Goal: Task Accomplishment & Management: Use online tool/utility

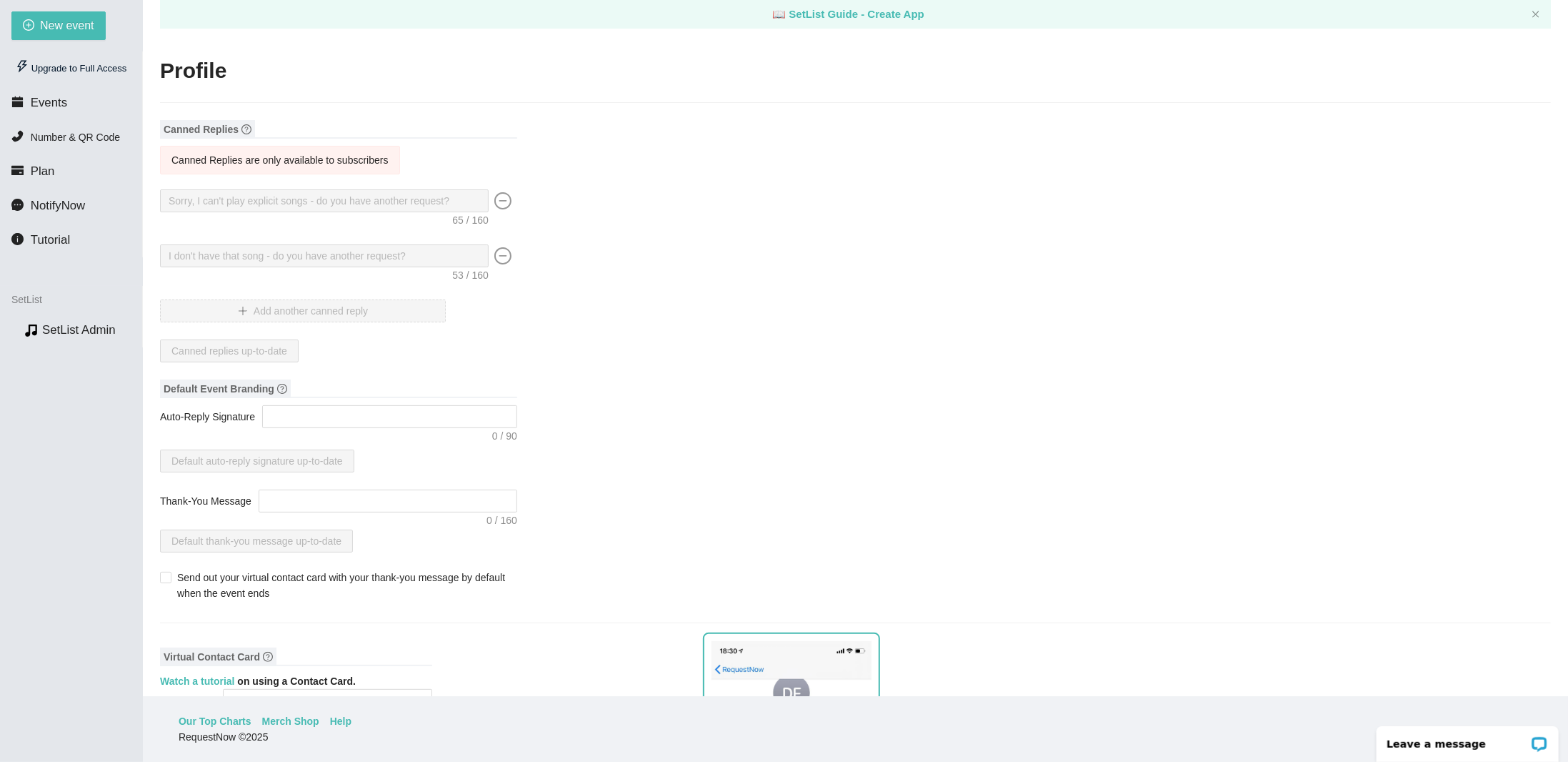
scroll to position [943, 0]
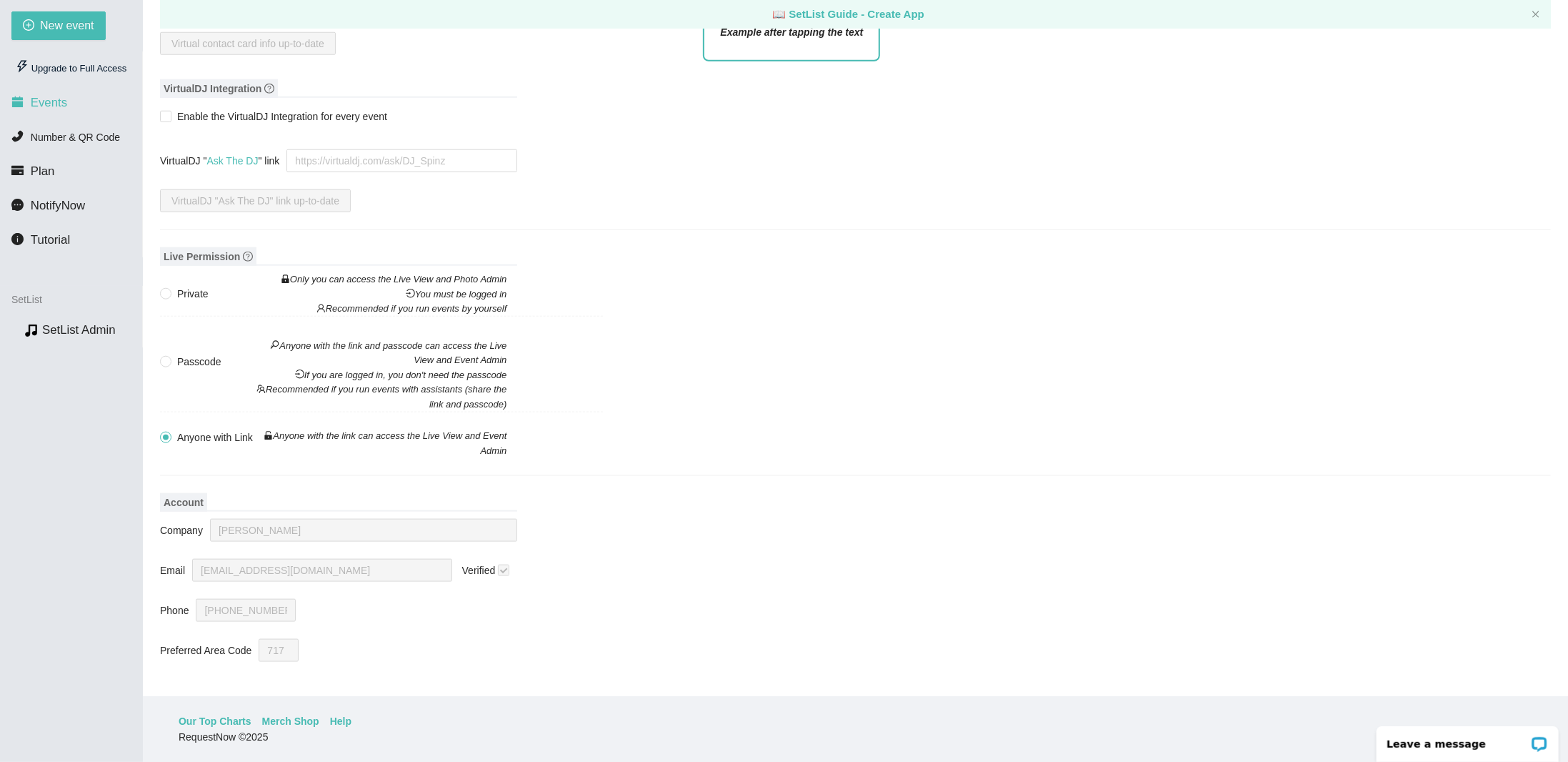
click at [81, 100] on li "Events" at bounding box center [71, 102] width 142 height 29
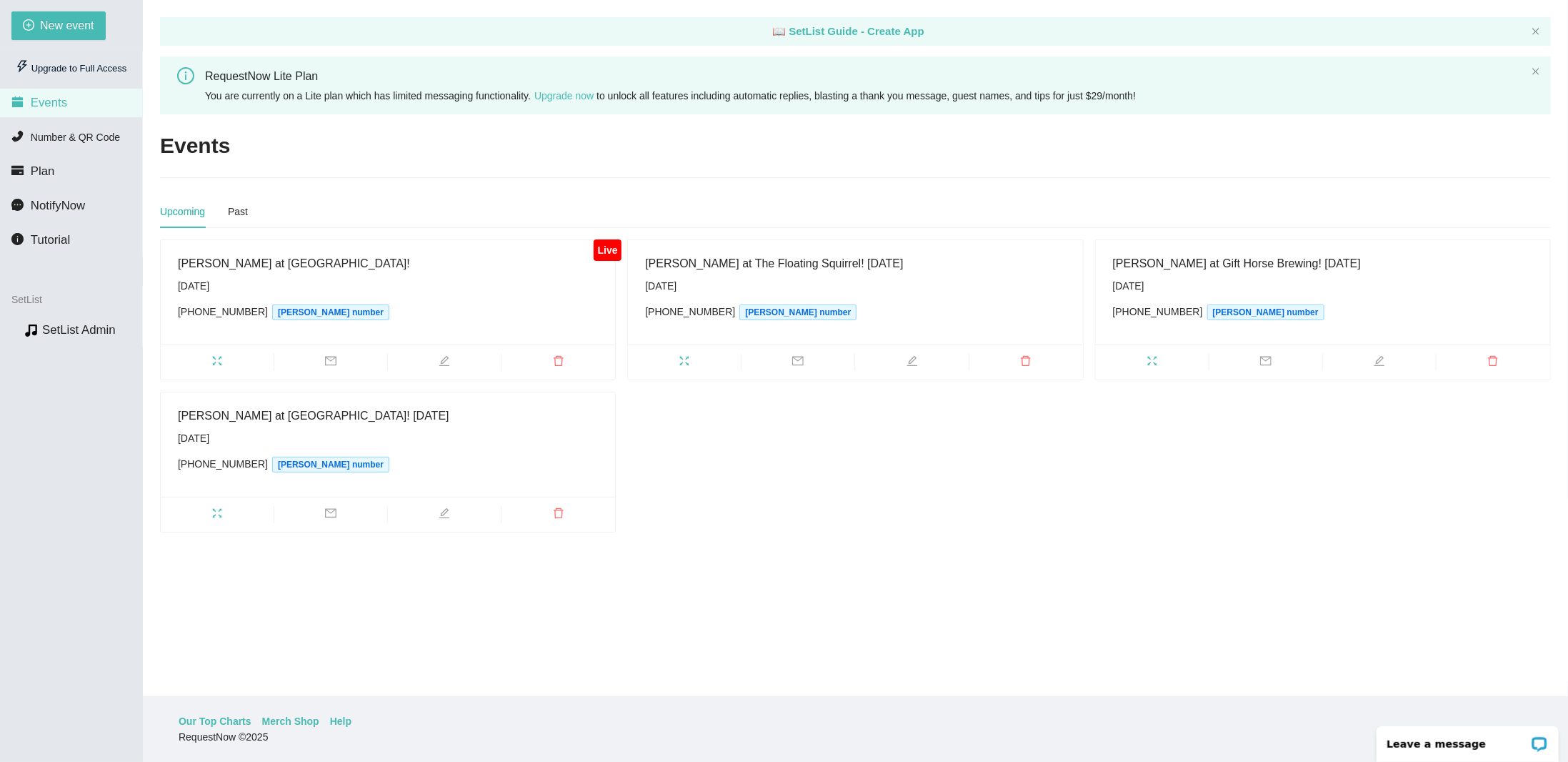
click at [449, 286] on div "Friday, August 22nd" at bounding box center [388, 286] width 420 height 16
click at [75, 158] on li "Plan" at bounding box center [71, 171] width 142 height 29
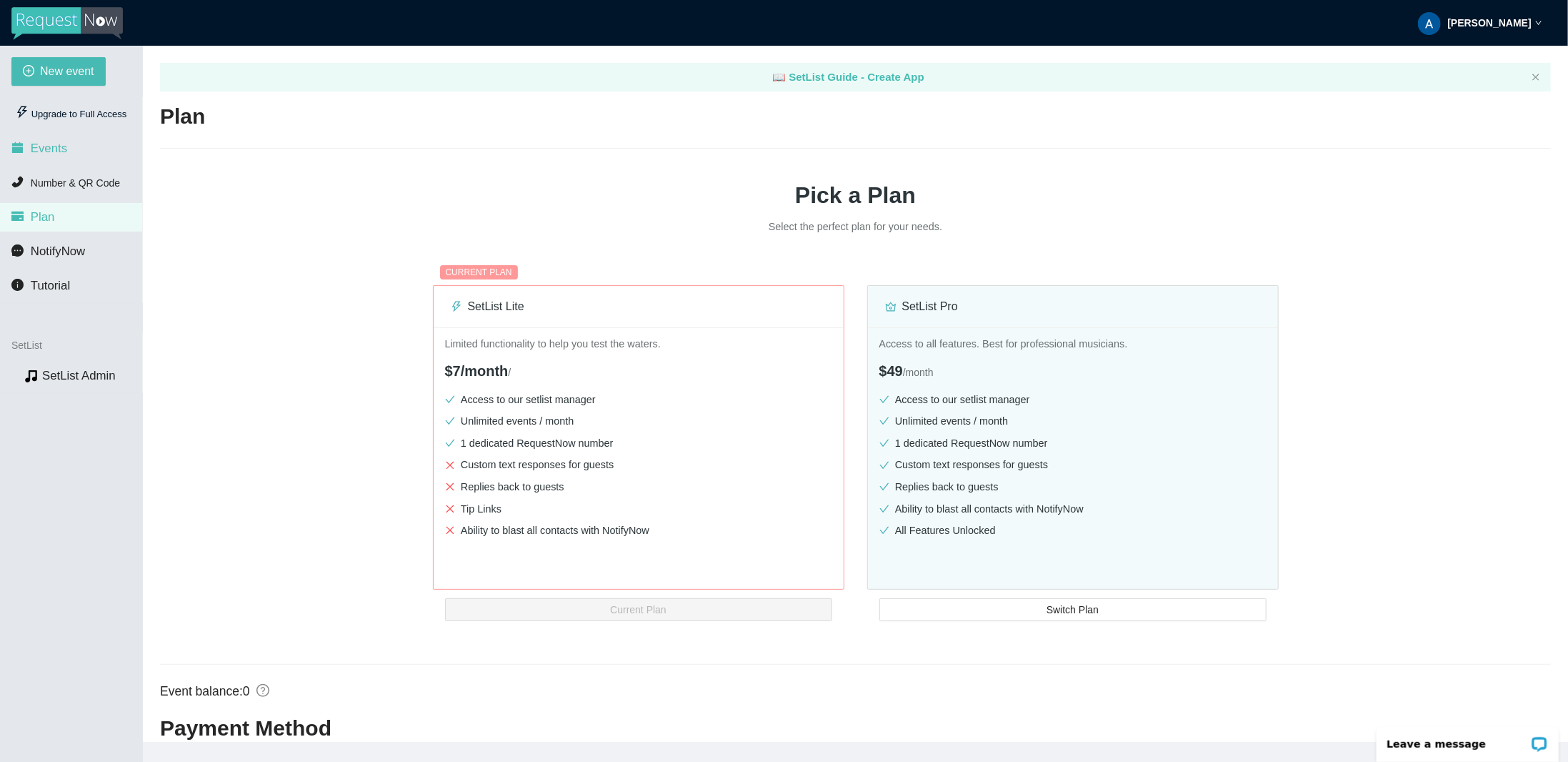
click at [65, 135] on li "Events" at bounding box center [71, 148] width 142 height 29
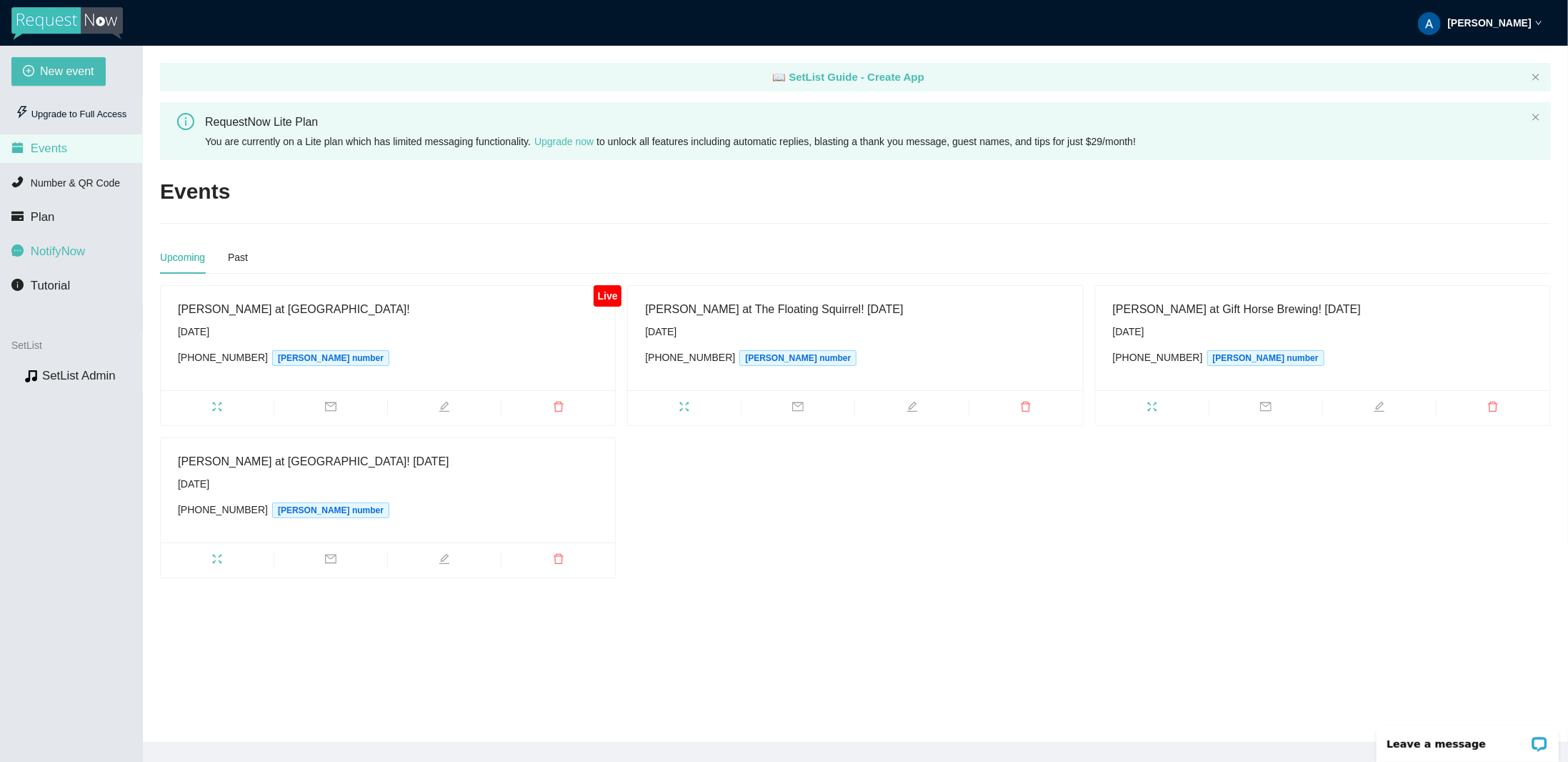
click at [85, 255] on span "NotifyNow" at bounding box center [58, 252] width 55 height 14
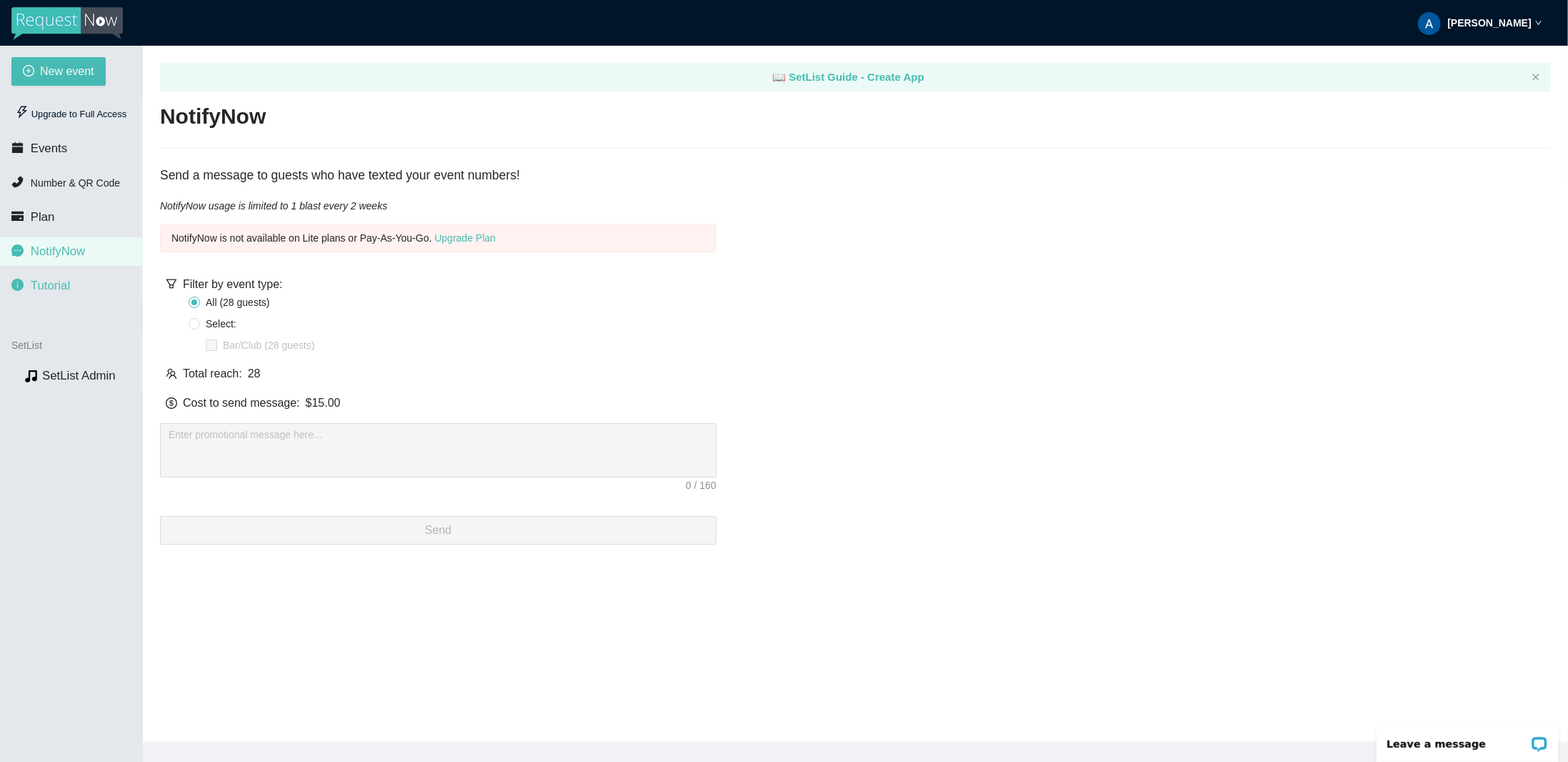
click at [78, 276] on li "Tutorial" at bounding box center [71, 286] width 142 height 29
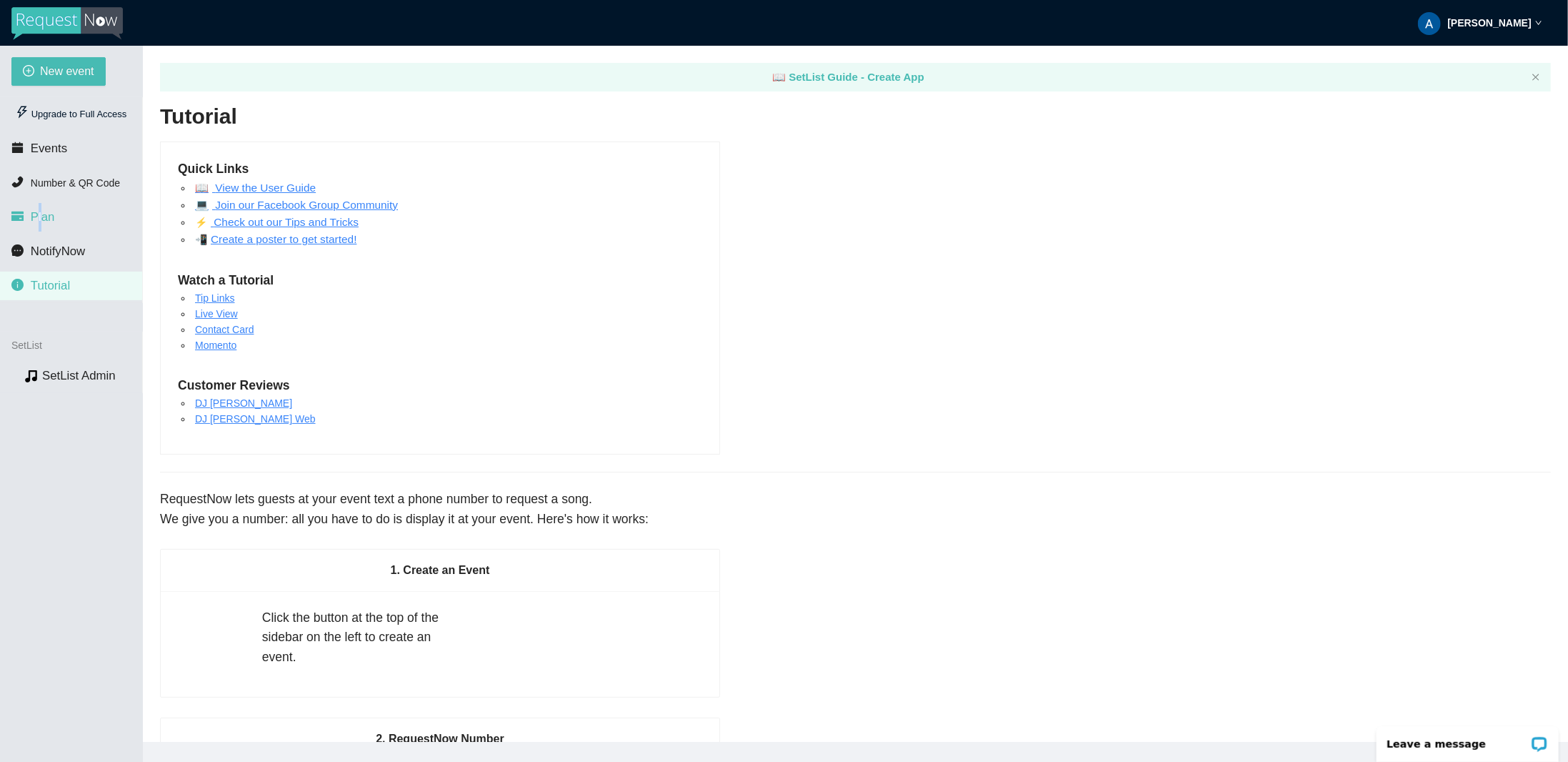
click at [39, 224] on span "Plan" at bounding box center [43, 217] width 24 height 14
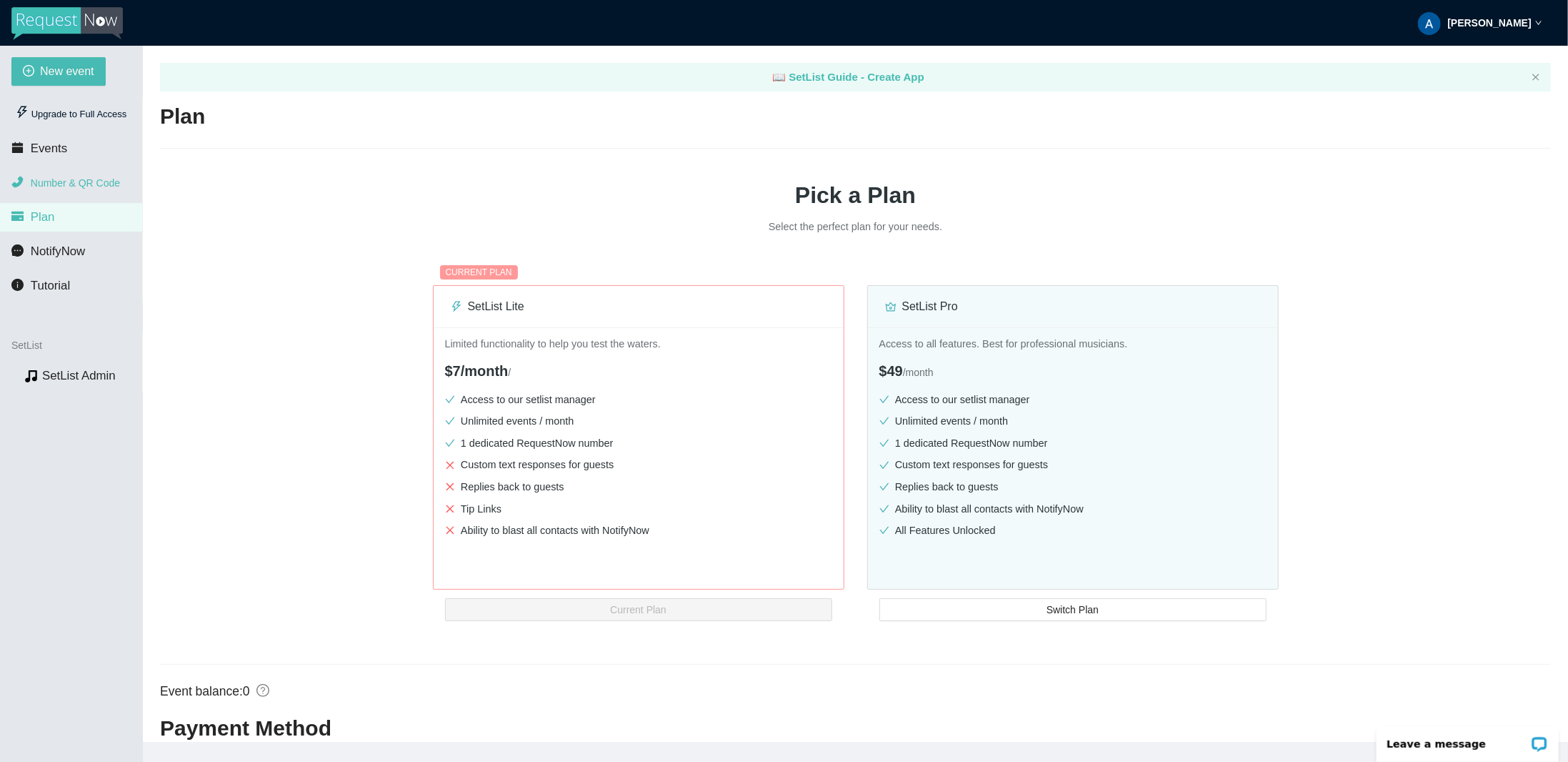
click at [59, 185] on span "Number & QR Code" at bounding box center [76, 182] width 90 height 11
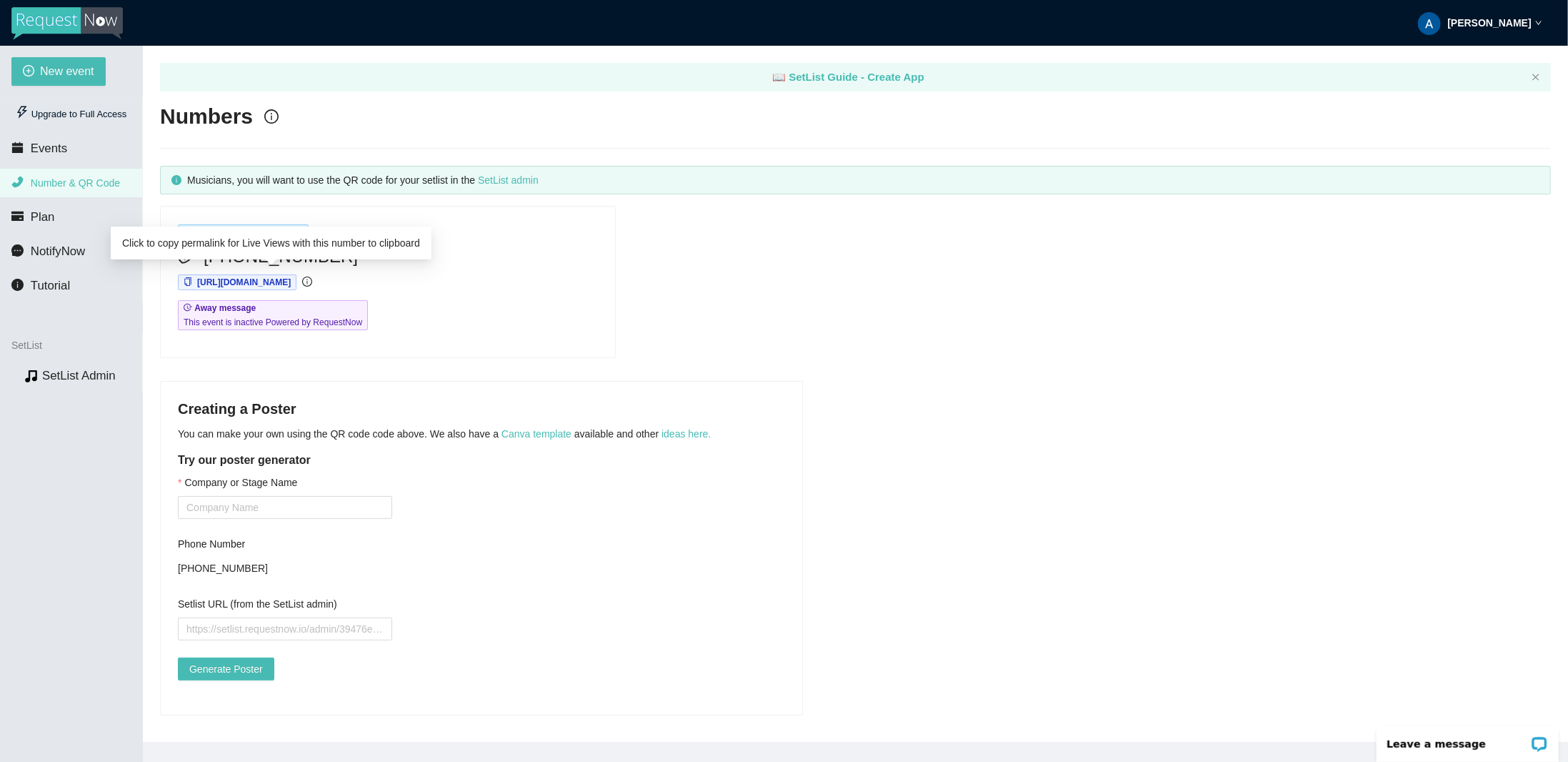
click at [291, 278] on span "https://app.requestnow.io/dradxxe/next" at bounding box center [244, 283] width 94 height 10
drag, startPoint x: 326, startPoint y: 255, endPoint x: 202, endPoint y: 264, distance: 124.3
click at [202, 264] on div "(717) 862-5849" at bounding box center [388, 256] width 420 height 27
copy span "(717) 862-5849"
click at [445, 274] on div "https://app.requestnow.io/dradxxe/next" at bounding box center [388, 282] width 420 height 17
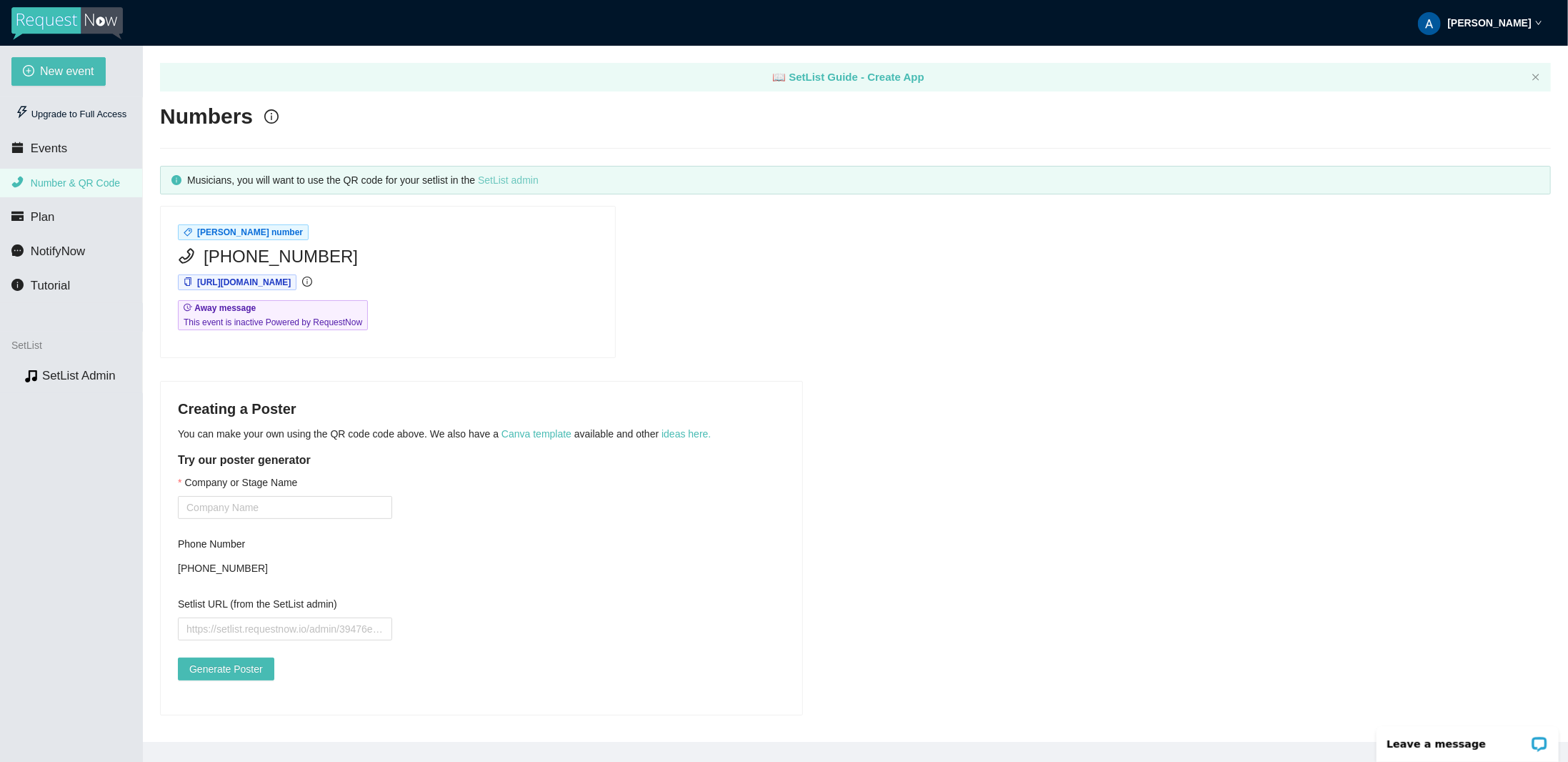
click at [511, 182] on link "SetList admin" at bounding box center [507, 179] width 61 height 11
click at [1522, 18] on strong "Andrew Fritz" at bounding box center [1490, 22] width 84 height 11
click at [1502, 86] on span "Log out" at bounding box center [1489, 87] width 40 height 14
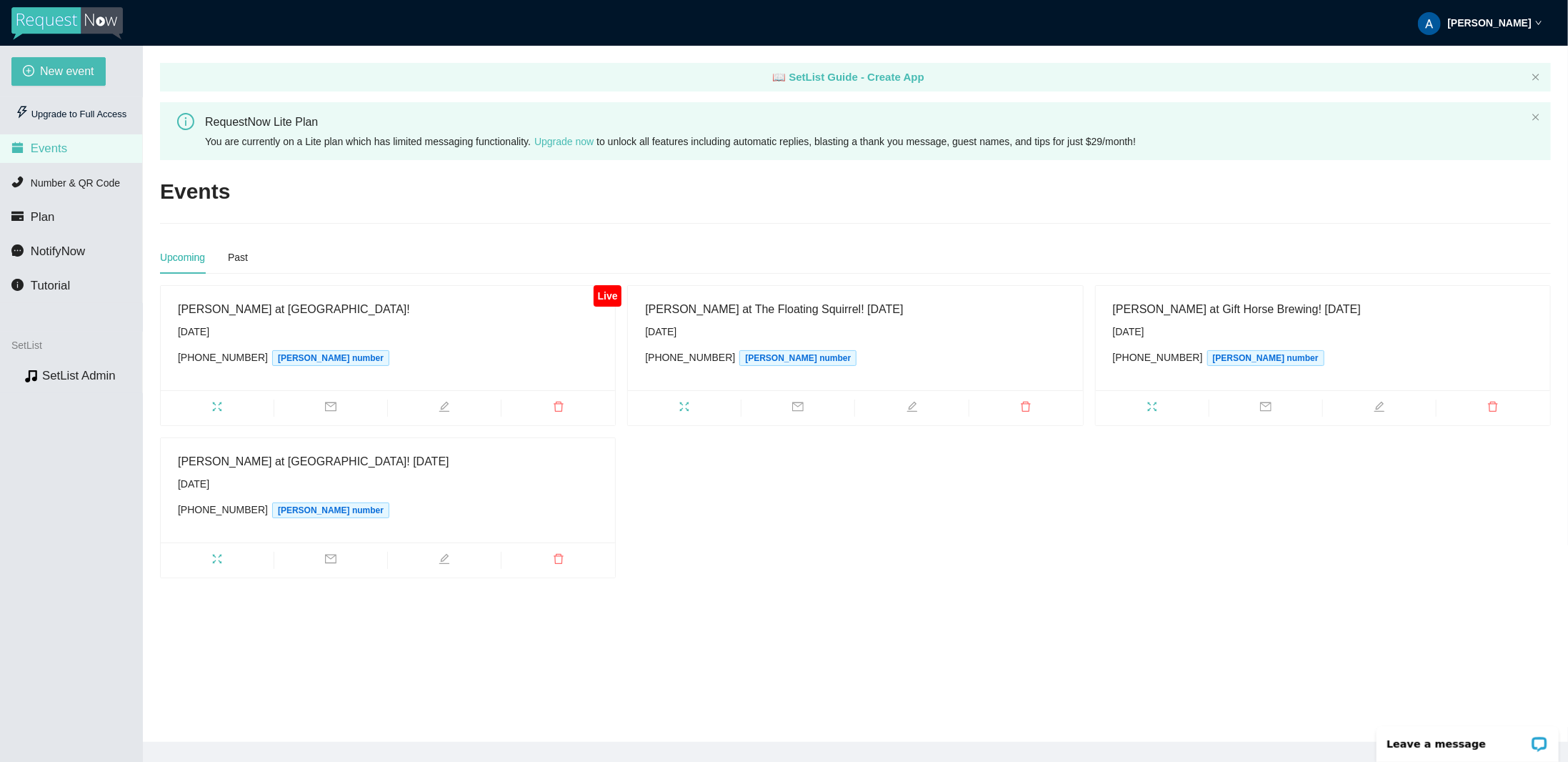
drag, startPoint x: 66, startPoint y: 25, endPoint x: 90, endPoint y: 446, distance: 421.7
click at [90, 446] on div "New event Upgrade to Full Access Events Number & QR Code Plan NotifyNow Tutoria…" at bounding box center [72, 427] width 143 height 762
click at [79, 181] on span "Number & QR Code" at bounding box center [76, 182] width 90 height 11
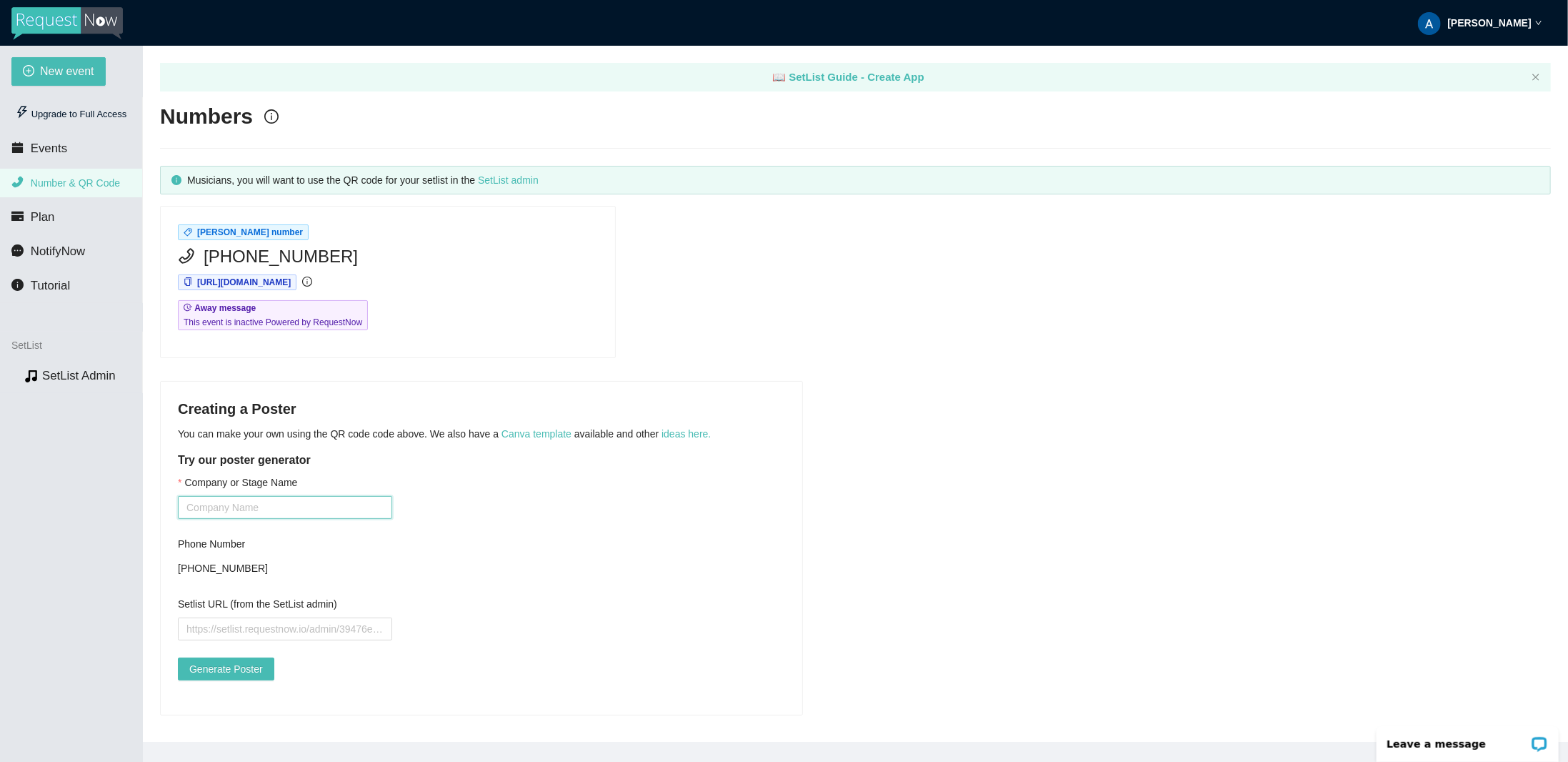
click at [282, 503] on input "Company or Stage Name" at bounding box center [285, 506] width 214 height 23
type input "The Roomates"
click at [303, 620] on input "Setlist URL (from the SetList admin)" at bounding box center [285, 629] width 214 height 23
paste input "https://setlist.requestnow.io/dac037c8-b650-4469-a3c8-e2e5f7fcf840"
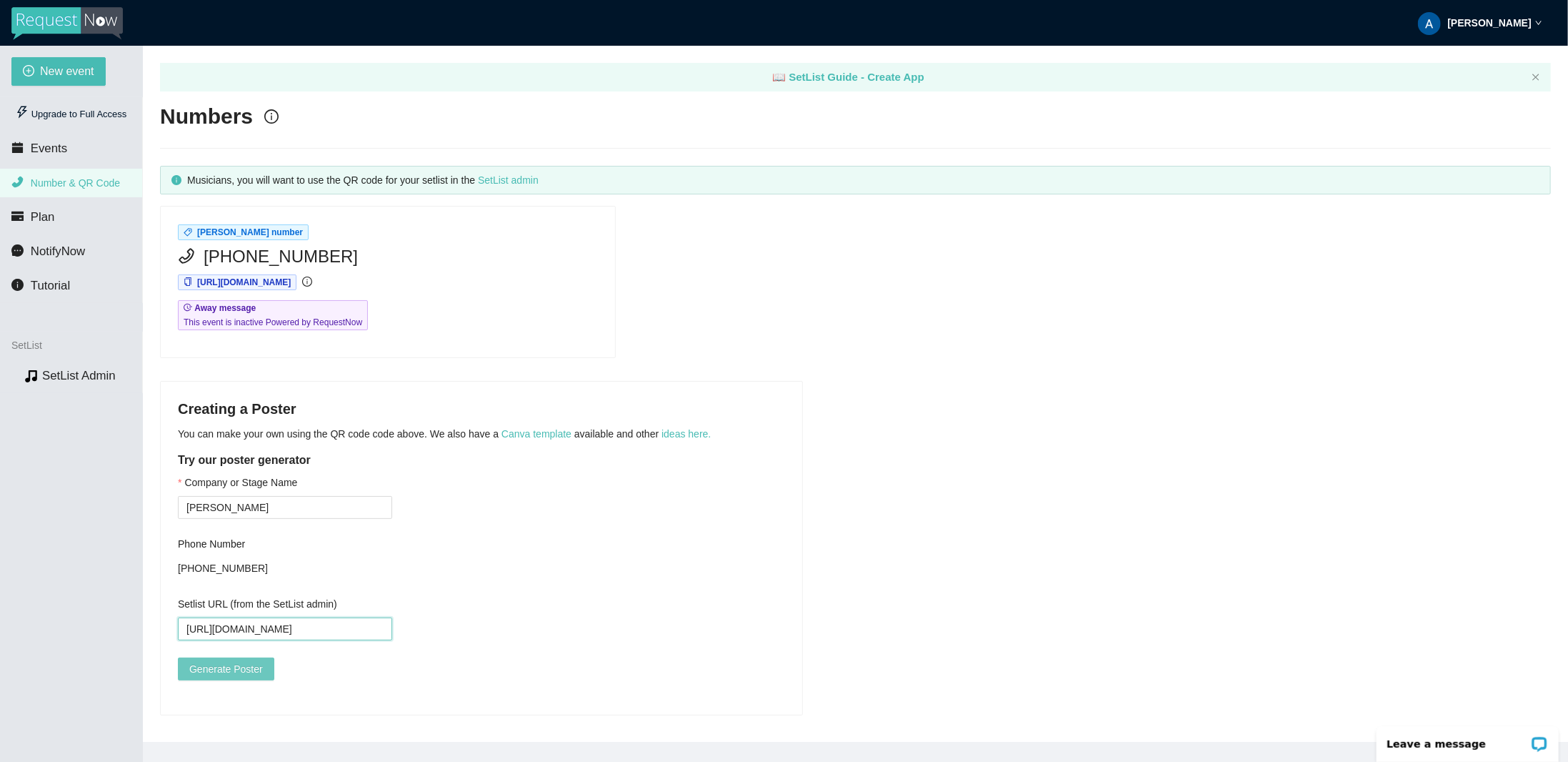
type input "https://setlist.requestnow.io/dac037c8-b650-4469-a3c8-e2e5f7fcf840"
click at [227, 673] on button "Generate Poster" at bounding box center [226, 668] width 97 height 23
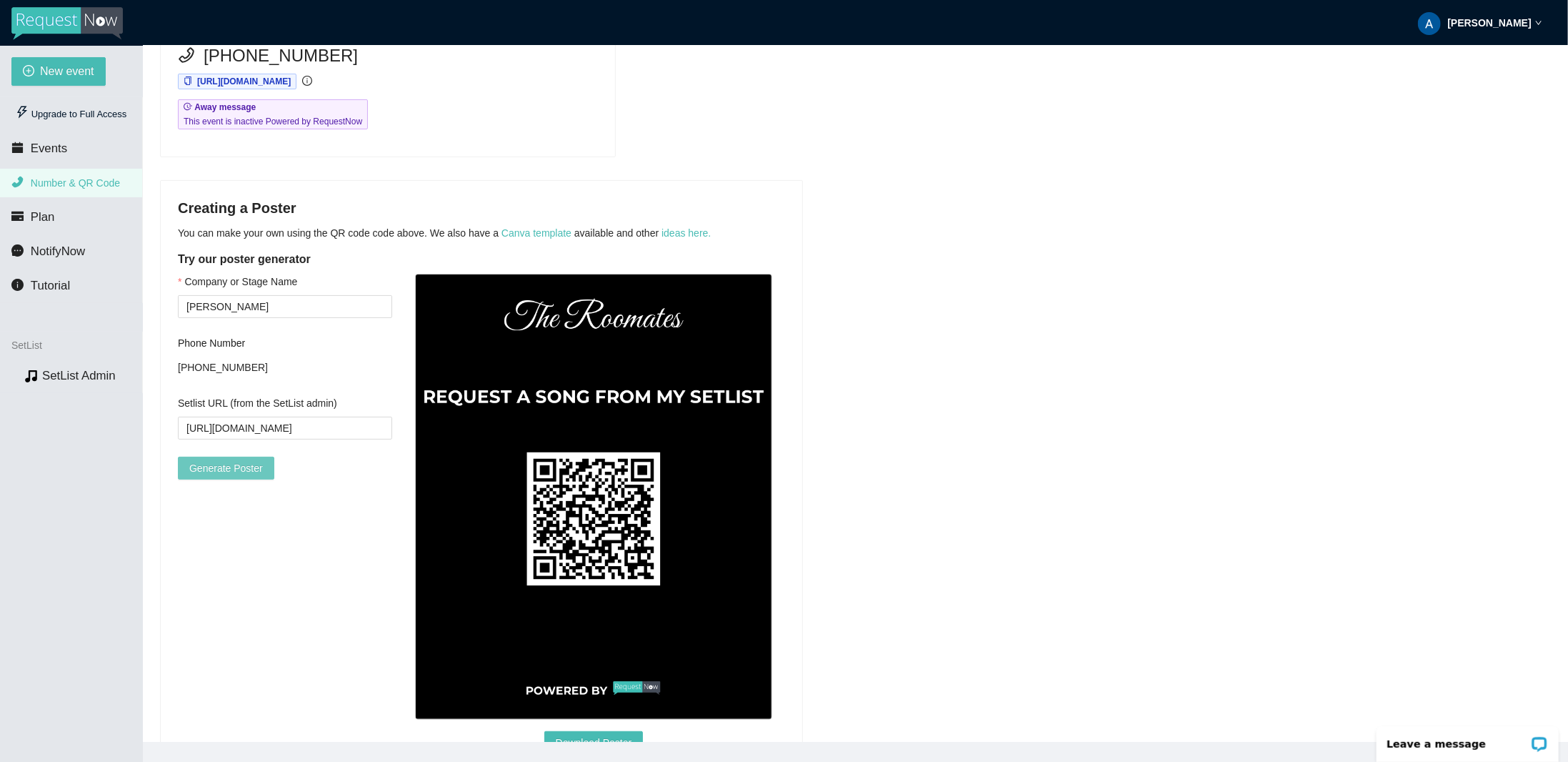
scroll to position [266, 0]
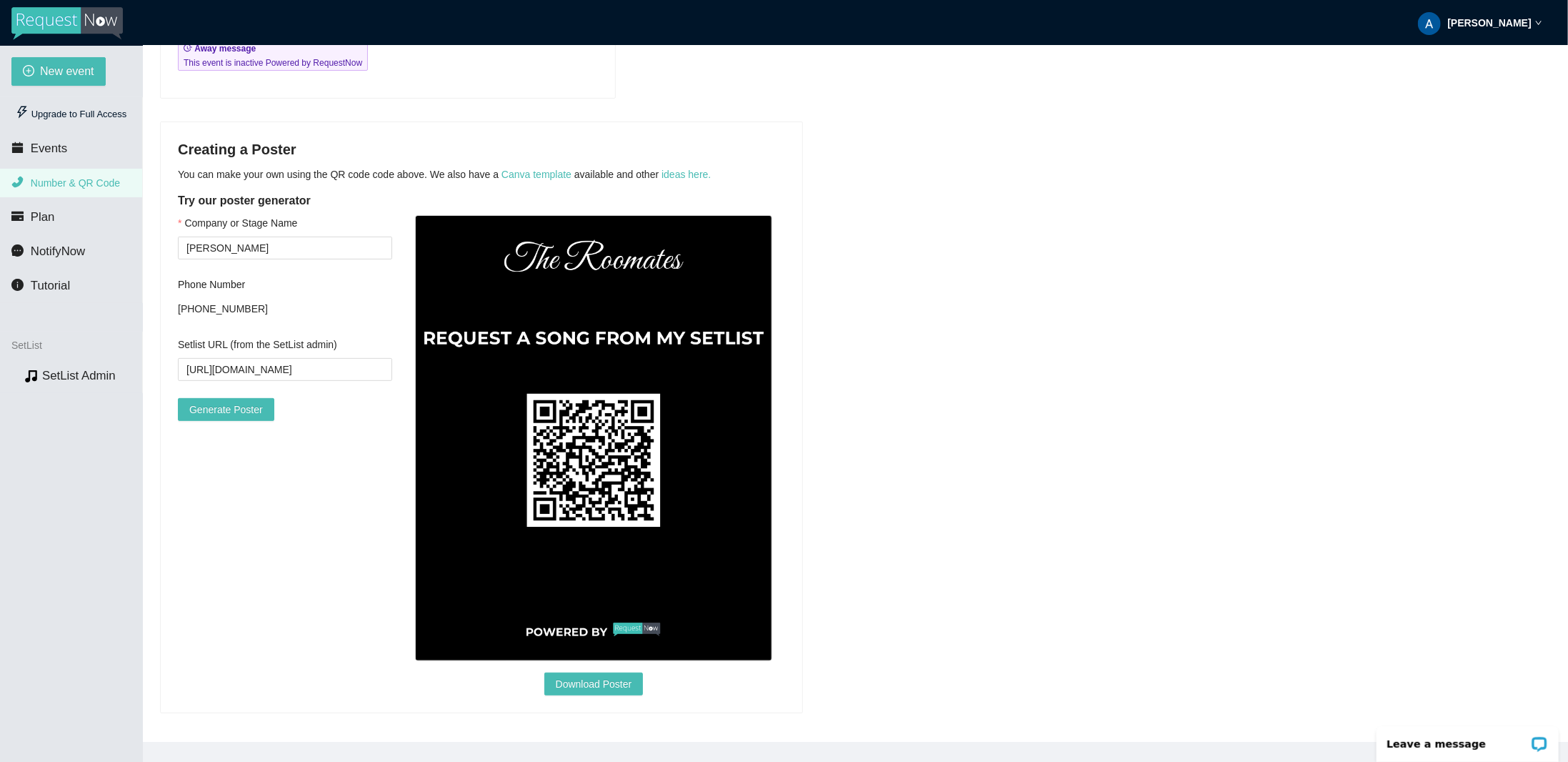
click at [582, 522] on img at bounding box center [593, 438] width 357 height 447
click at [582, 549] on img at bounding box center [593, 438] width 357 height 447
click at [615, 397] on img at bounding box center [593, 438] width 357 height 447
click at [640, 318] on img at bounding box center [593, 438] width 357 height 447
click at [658, 349] on img at bounding box center [593, 438] width 357 height 447
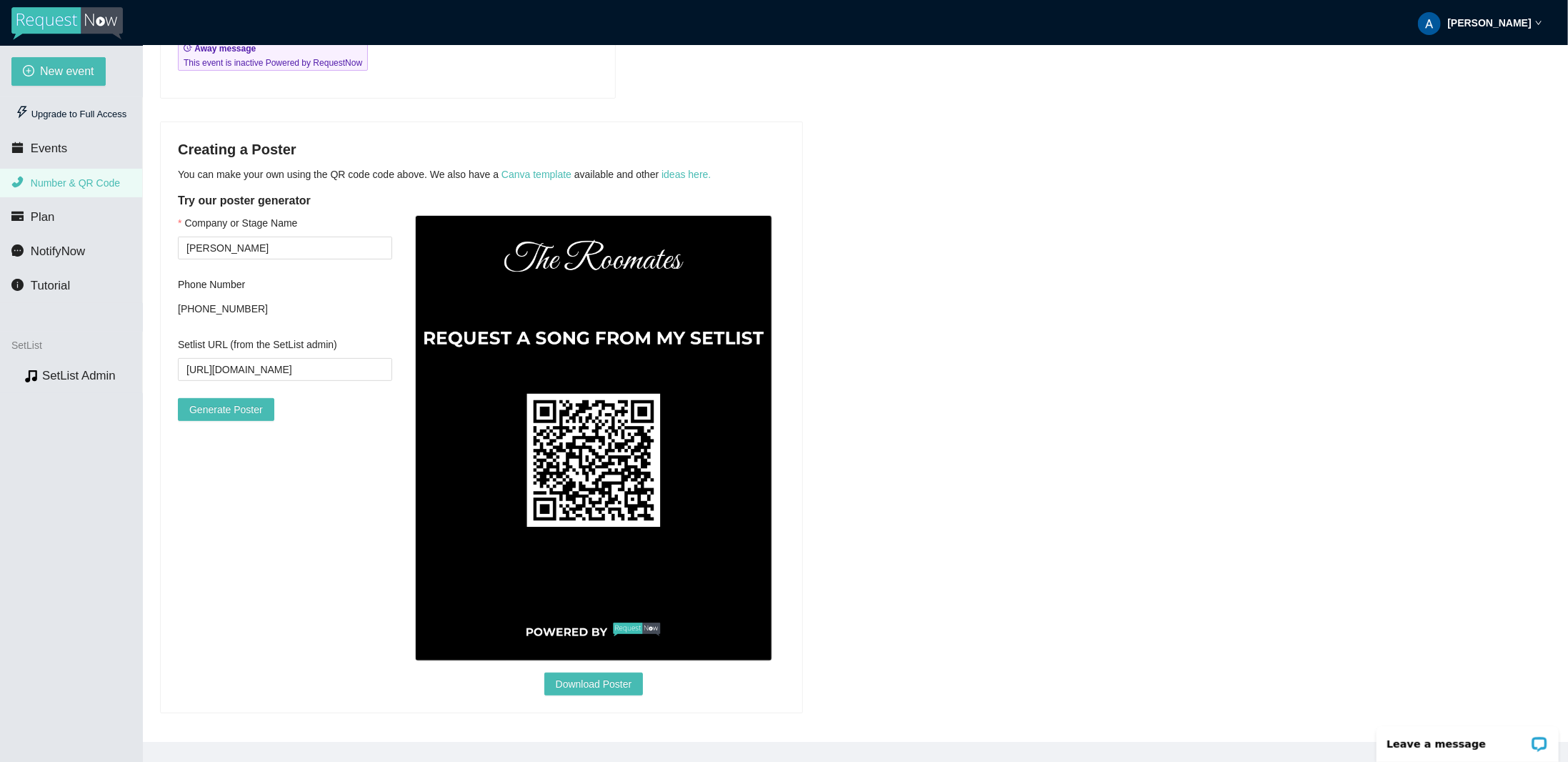
click at [725, 406] on img at bounding box center [593, 438] width 357 height 447
click at [833, 359] on div "Creating a Poster You can make your own using the QR code code above. We also h…" at bounding box center [856, 417] width 1391 height 592
